Goal: Check status: Check status

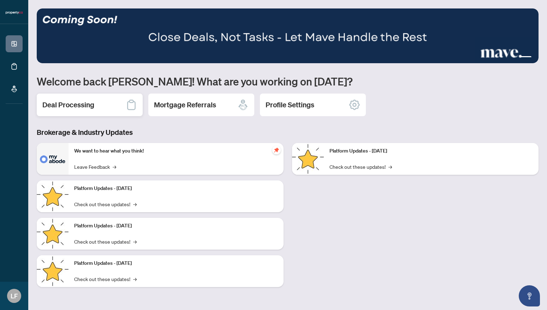
click at [50, 97] on div "Deal Processing" at bounding box center [90, 105] width 106 height 23
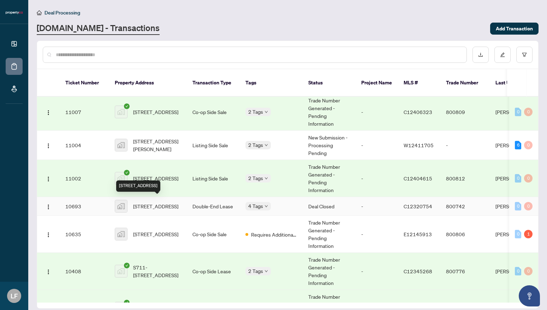
scroll to position [118, 0]
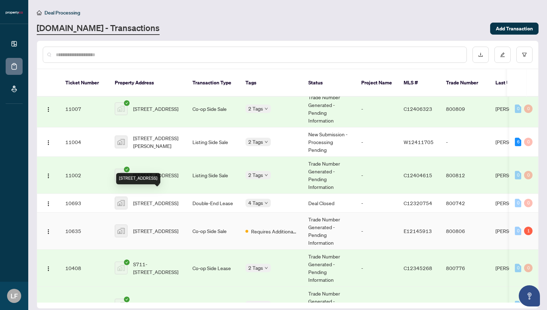
click at [157, 228] on span "[STREET_ADDRESS]" at bounding box center [155, 231] width 45 height 8
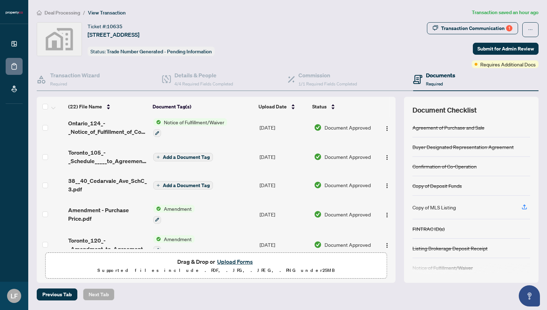
scroll to position [259, 0]
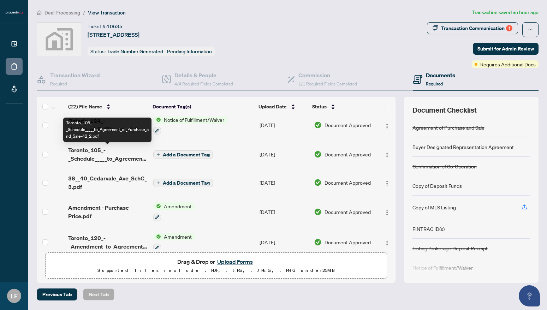
click at [96, 154] on span "Toronto_105_-_Schedule_____to_Agreement_of_Purchase_and_Sale-42_2.pdf" at bounding box center [107, 154] width 79 height 17
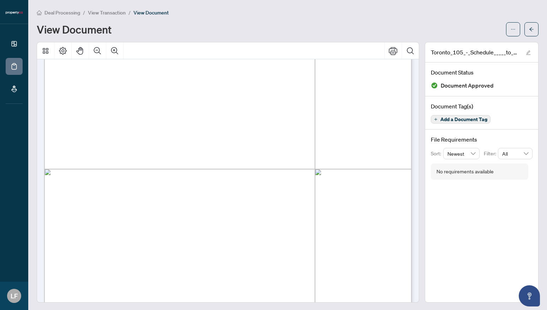
scroll to position [664, 0]
click at [109, 13] on span "View Transaction" at bounding box center [107, 13] width 38 height 6
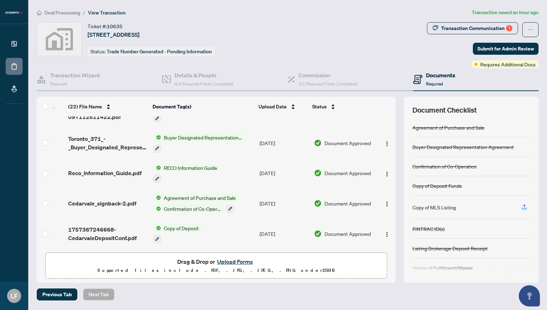
scroll to position [512, 0]
click at [84, 203] on span "Cedarvale_signback-2.pdf" at bounding box center [102, 203] width 68 height 8
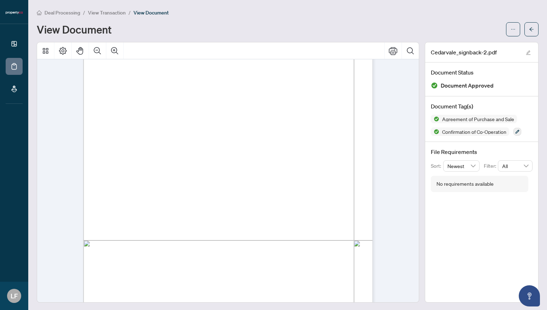
scroll to position [2359, 0]
click at [108, 14] on span "View Transaction" at bounding box center [107, 13] width 38 height 6
